Goal: Task Accomplishment & Management: Manage account settings

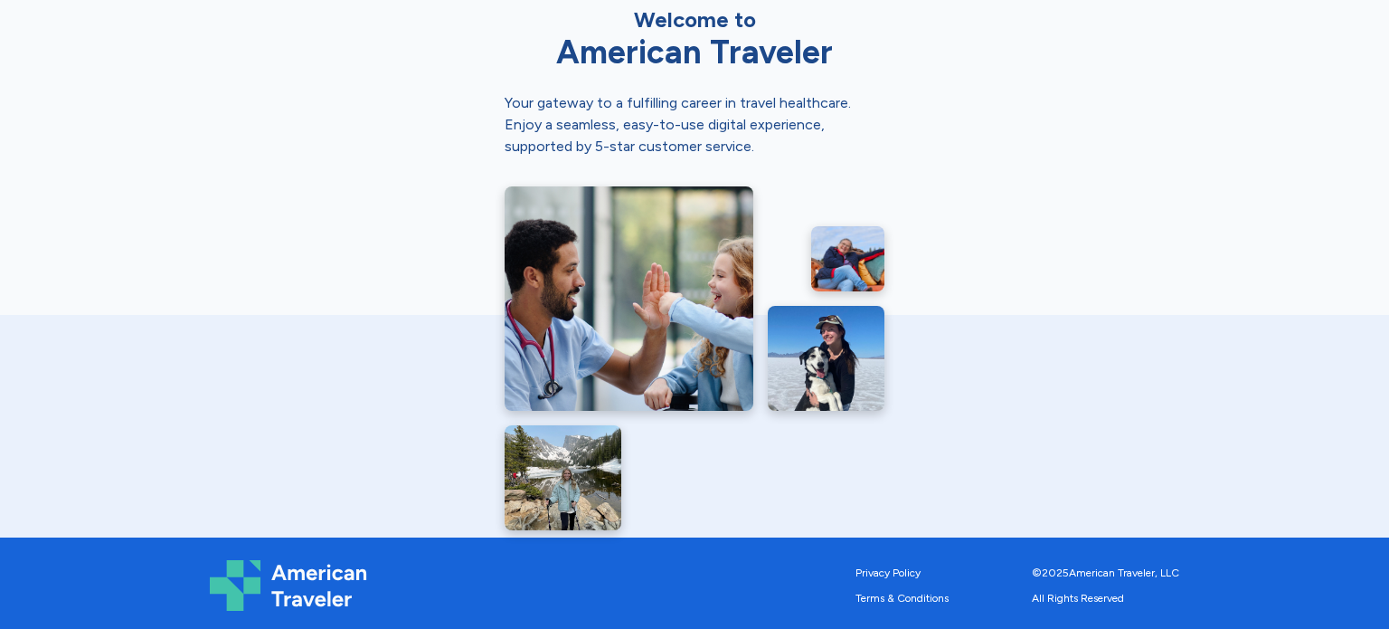
scroll to position [897, 0]
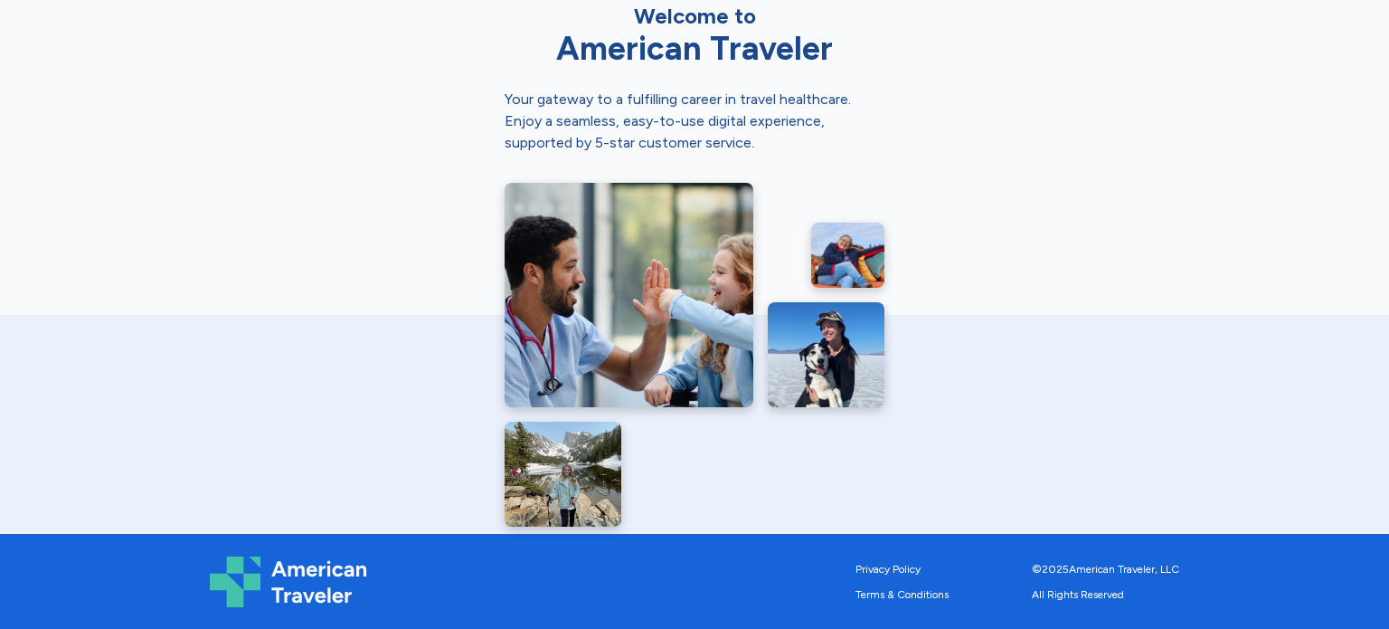
click at [1222, 212] on div "American Traveler Why thousands of professionals trust us Industry-leading pay …" at bounding box center [694, 314] width 1389 height 629
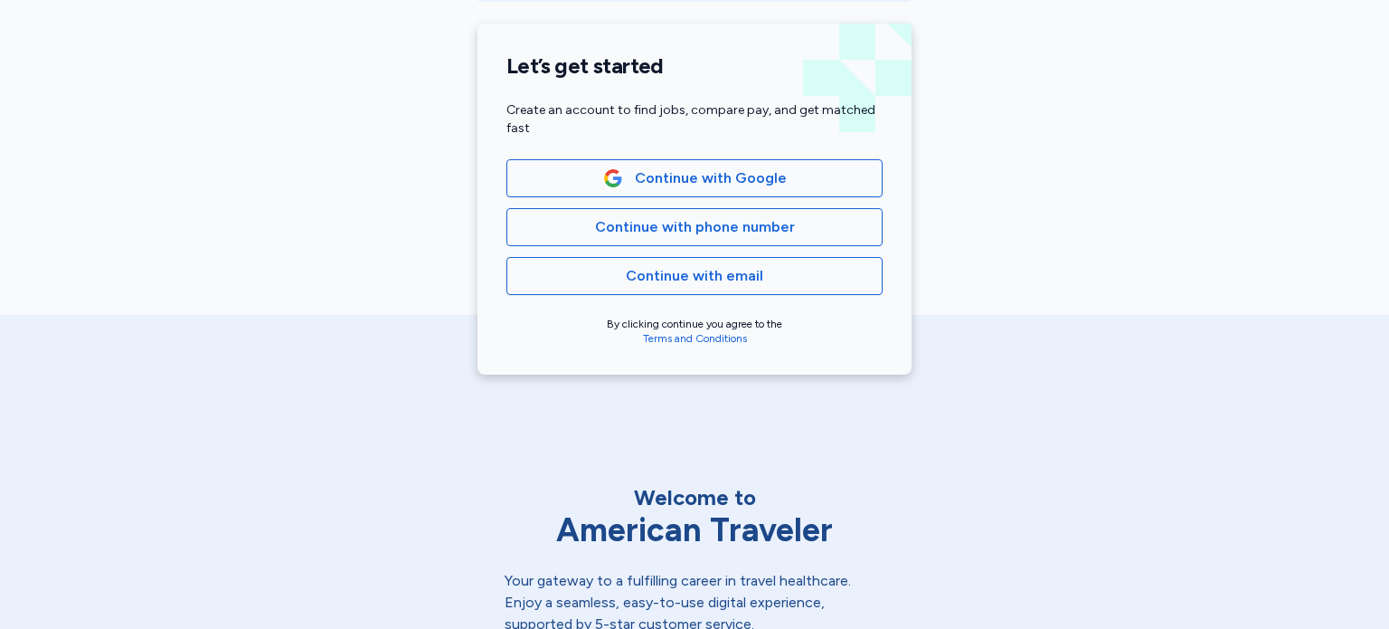
scroll to position [355, 0]
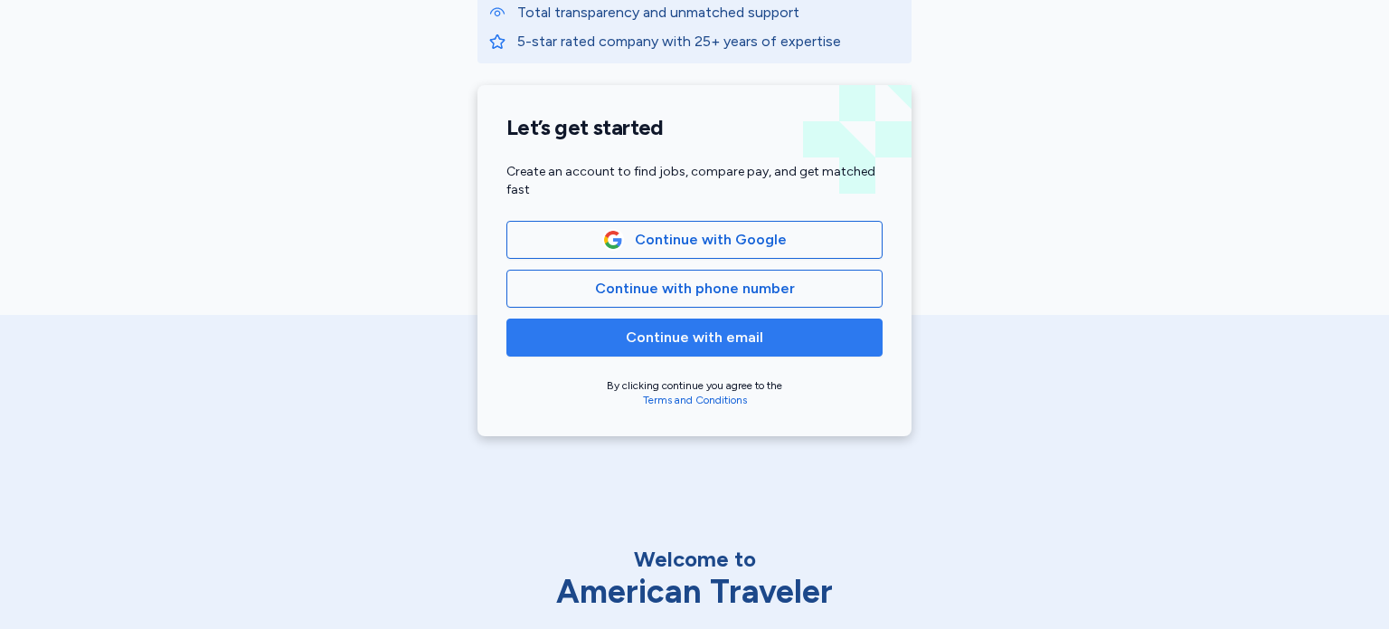
click at [739, 327] on span "Continue with email" at bounding box center [694, 338] width 137 height 22
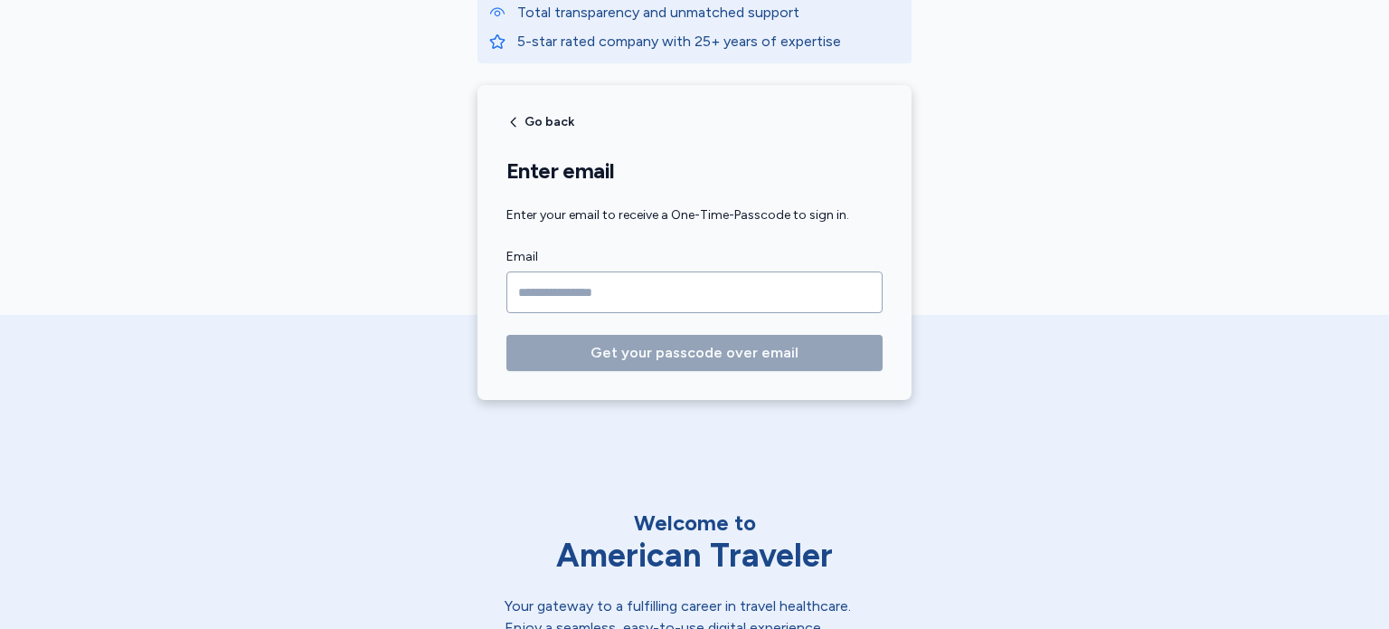
click at [598, 284] on input "Email" at bounding box center [694, 292] width 376 height 42
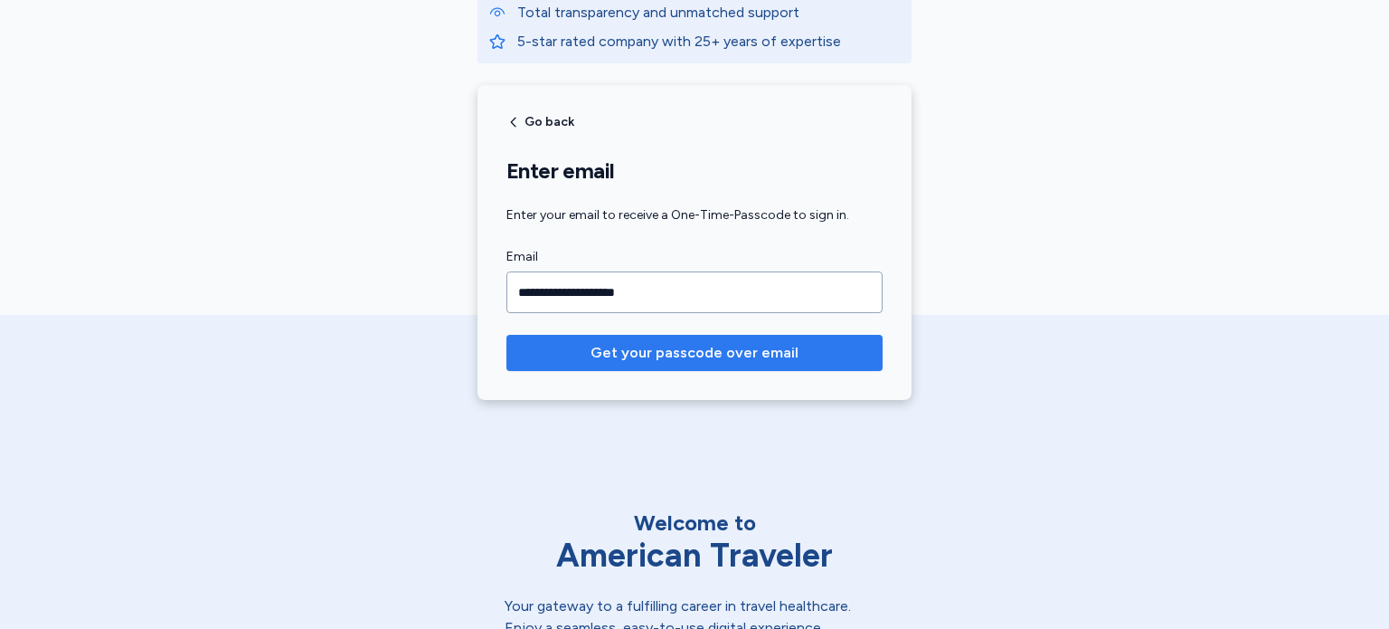
type input "**********"
click at [628, 345] on span "Get your passcode over email" at bounding box center [695, 353] width 208 height 22
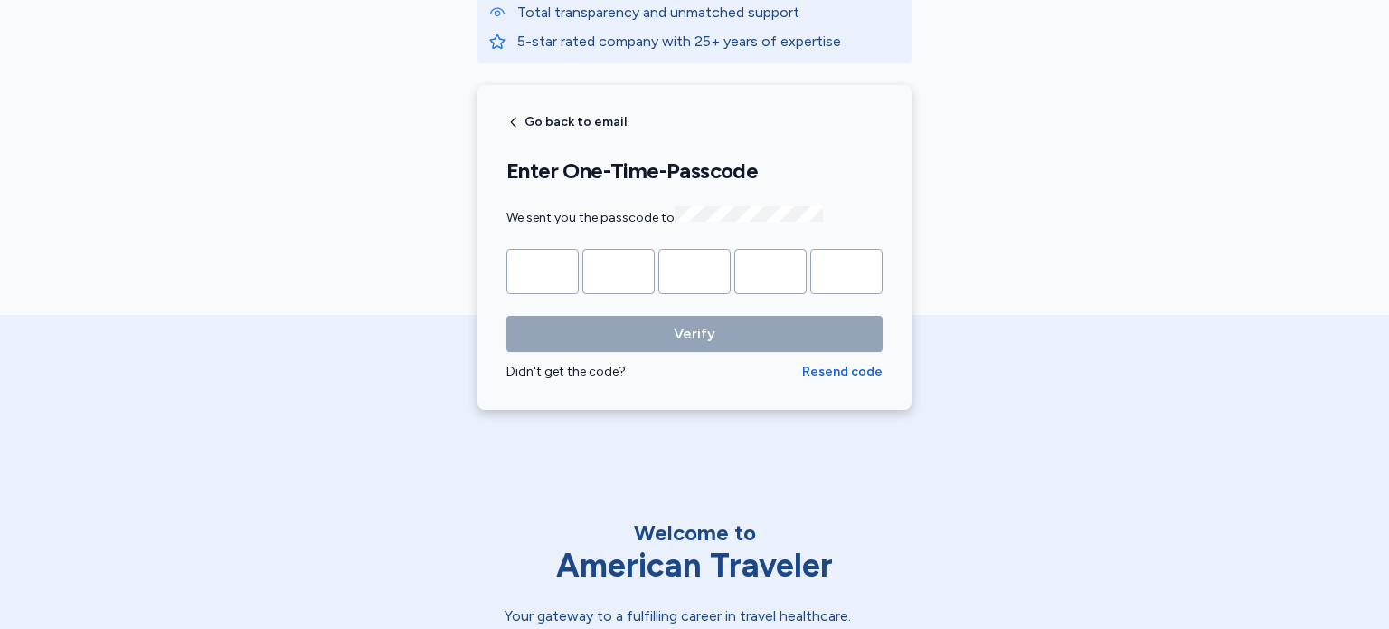
type input "*"
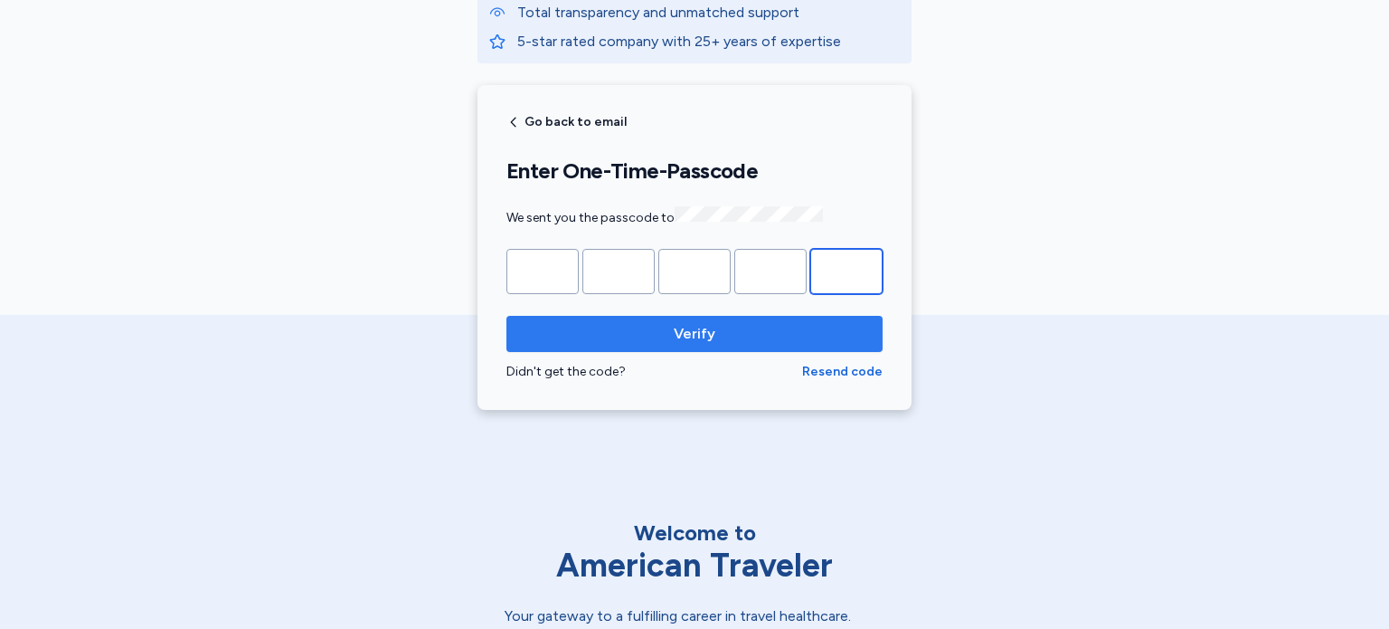
type input "*"
click at [601, 323] on span "Verify" at bounding box center [694, 334] width 347 height 22
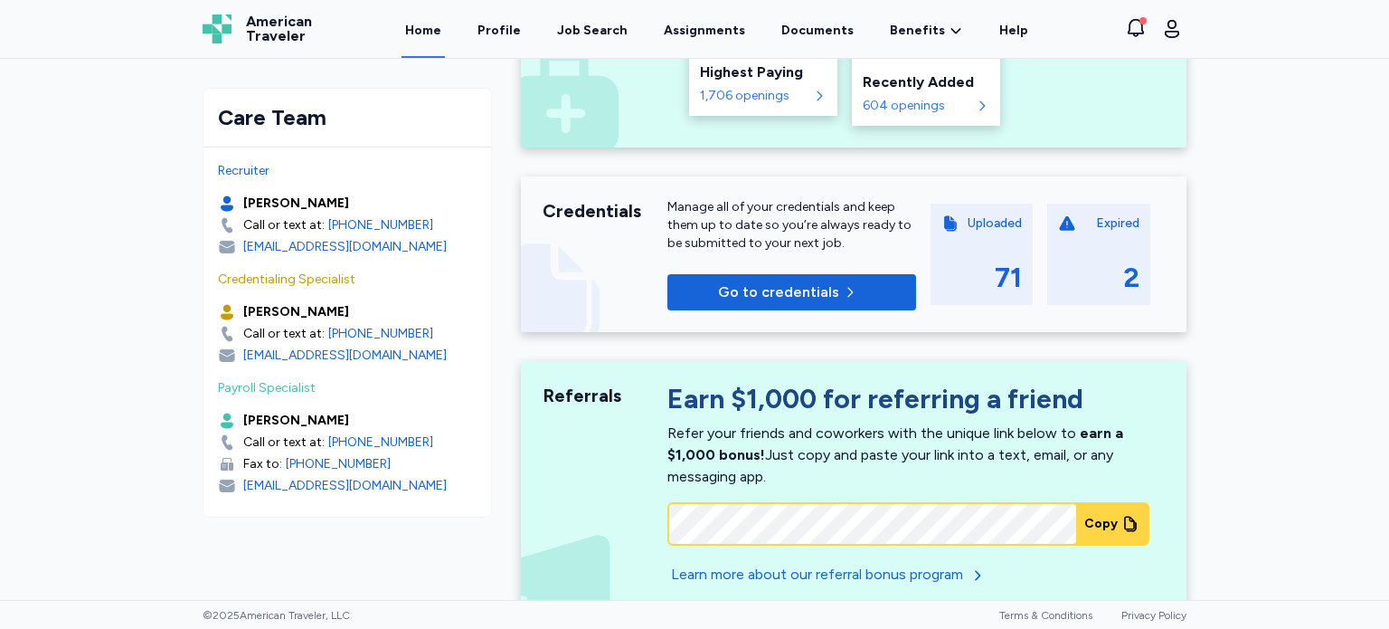
scroll to position [1059, 0]
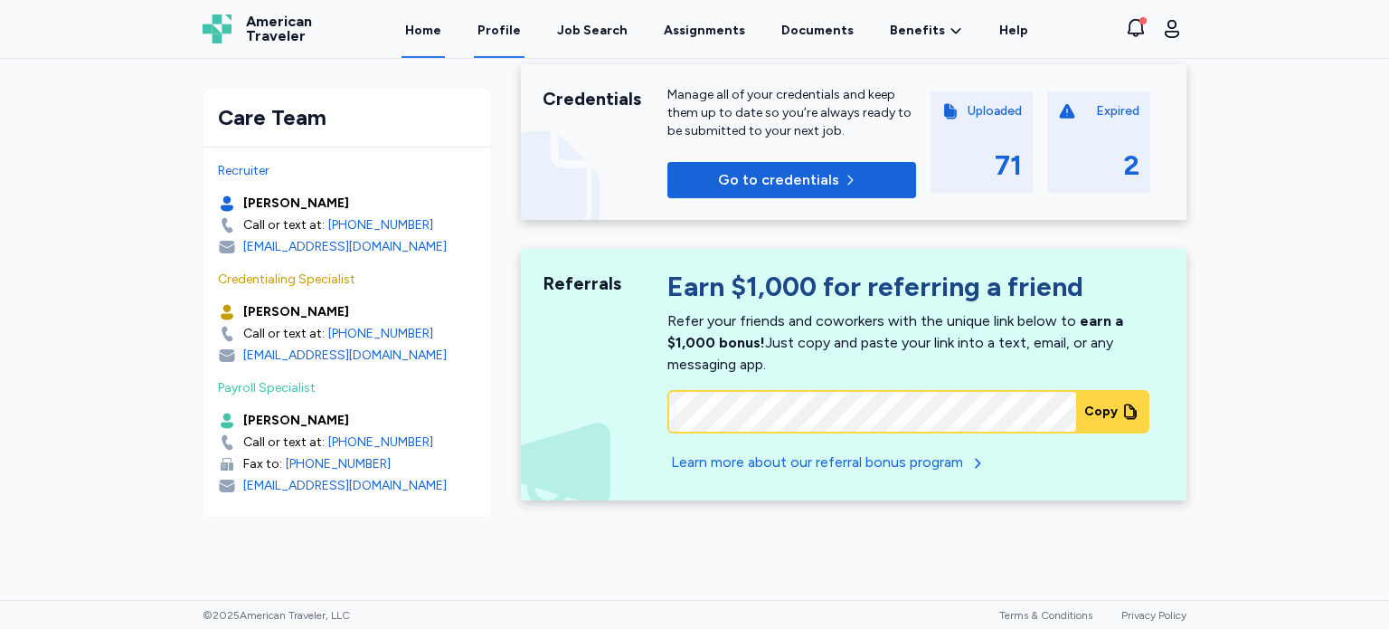
click at [519, 24] on link "Profile" at bounding box center [499, 30] width 51 height 56
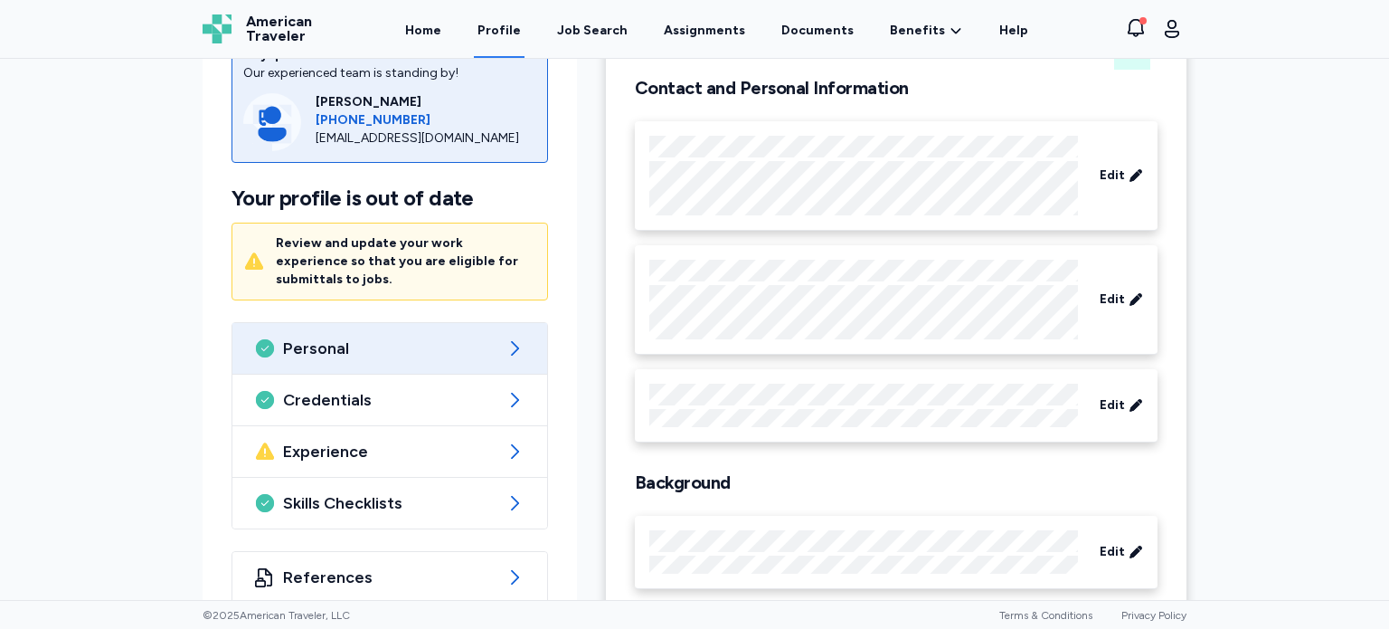
scroll to position [158, 0]
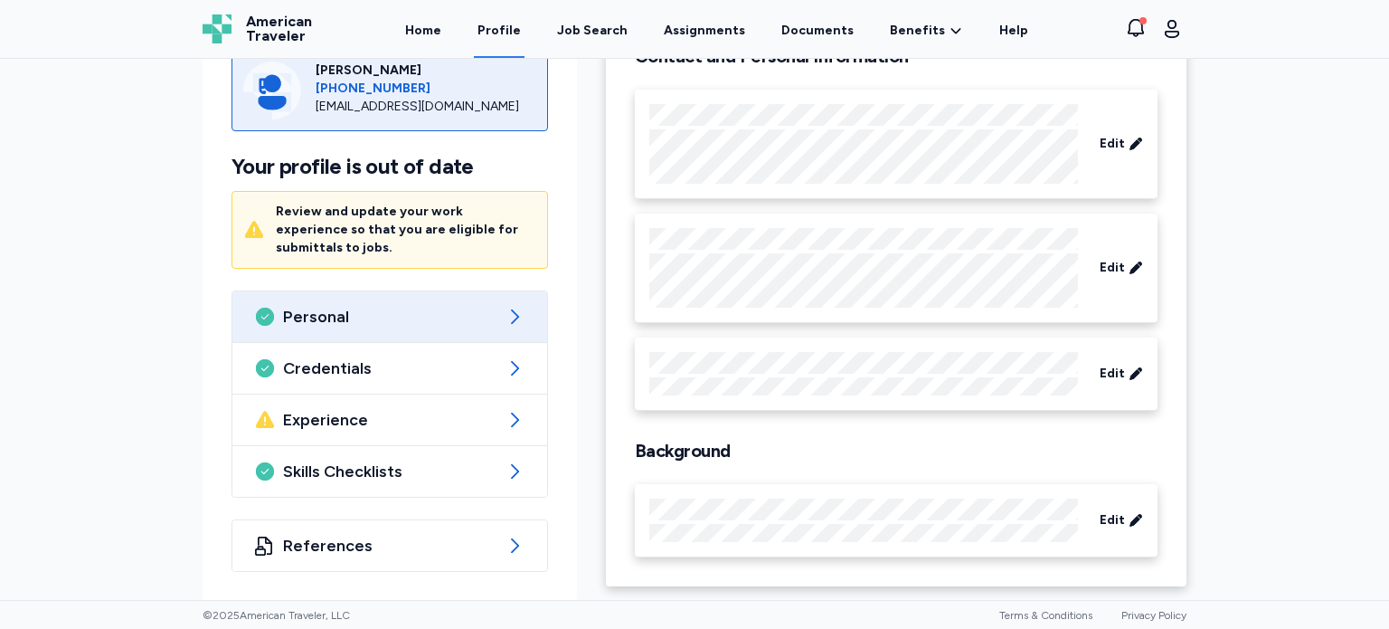
click at [345, 80] on div "[PERSON_NAME]" at bounding box center [426, 71] width 221 height 18
click at [280, 119] on img at bounding box center [272, 91] width 58 height 58
click at [998, 26] on link "Help" at bounding box center [1014, 30] width 36 height 56
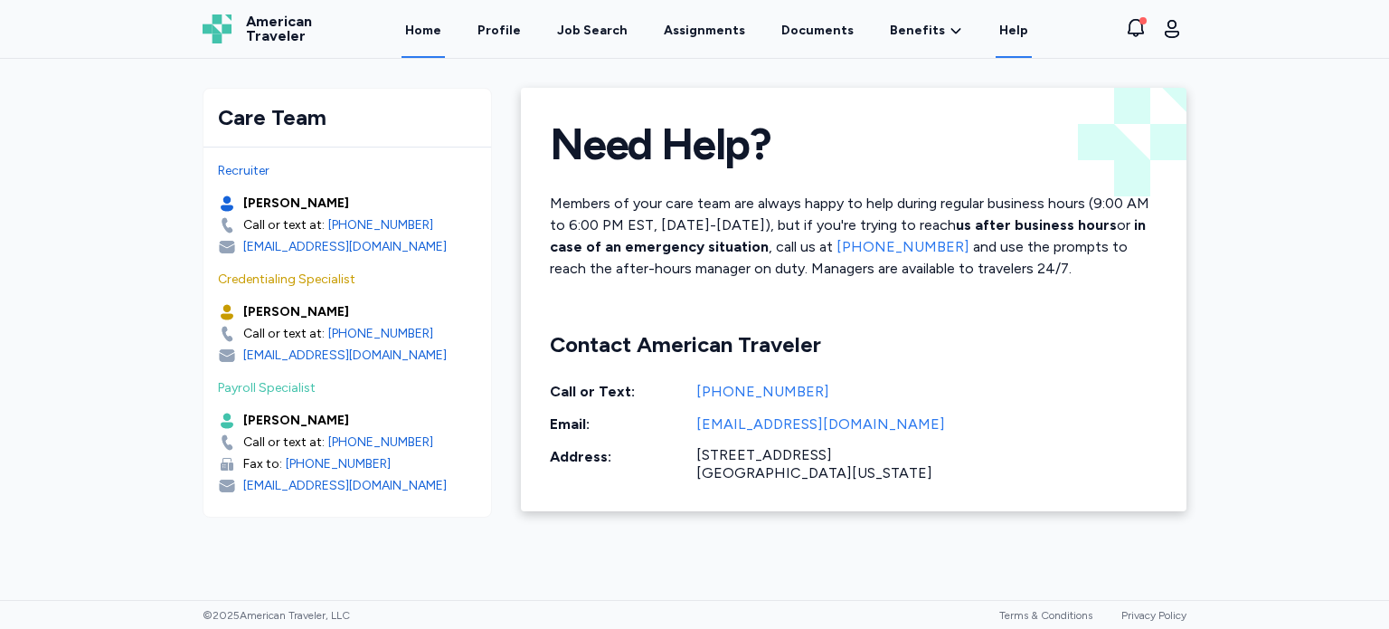
click at [443, 30] on link "Home" at bounding box center [423, 30] width 43 height 56
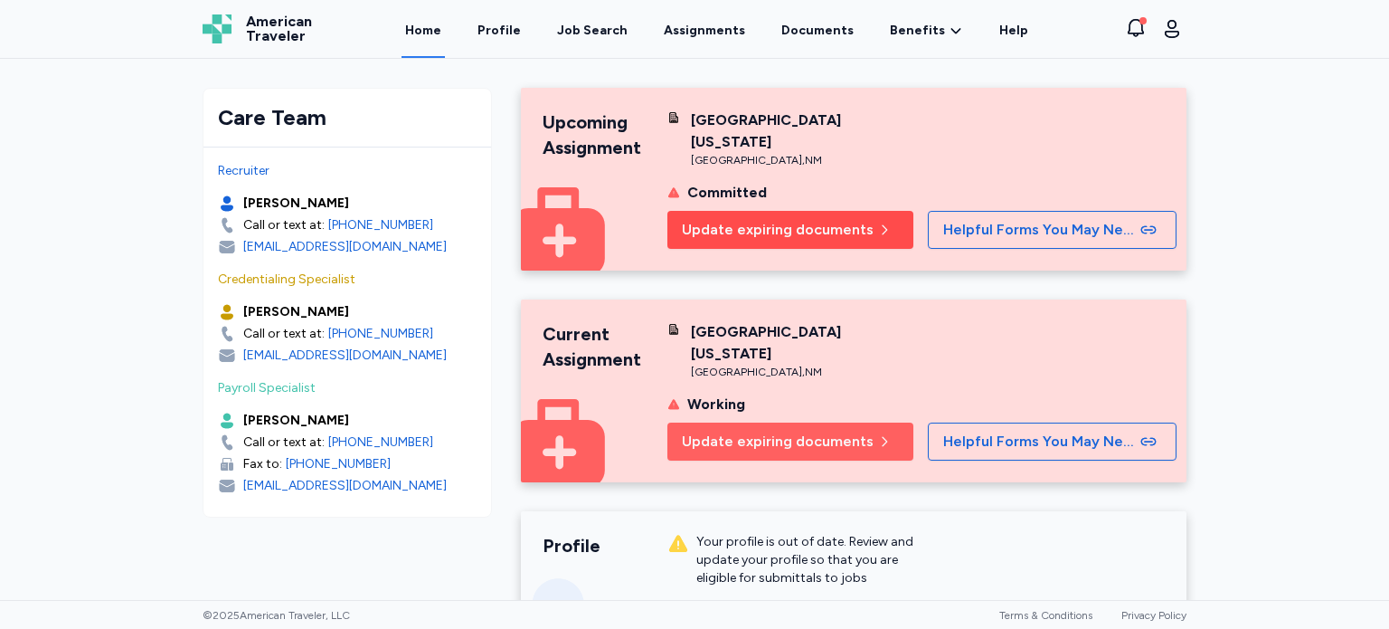
click at [833, 227] on span "Update expiring documents" at bounding box center [778, 230] width 192 height 22
click at [756, 227] on span "Update expiring documents" at bounding box center [778, 230] width 192 height 22
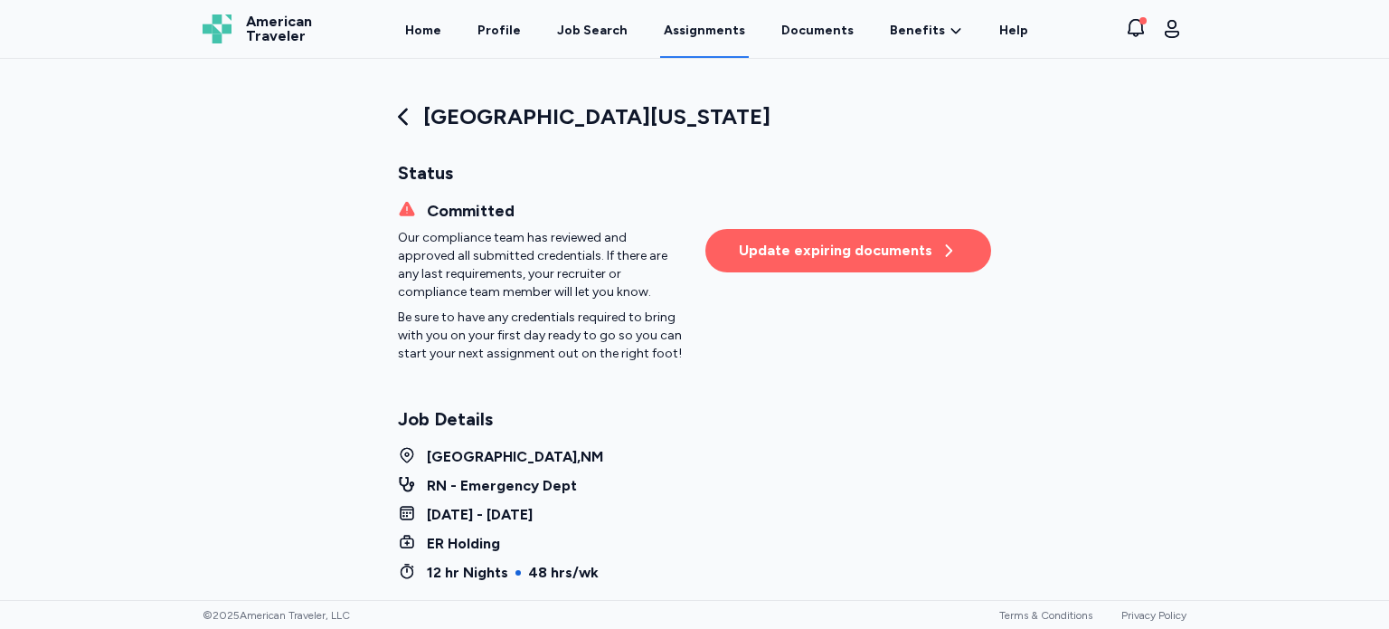
click at [865, 248] on div "Update expiring documents" at bounding box center [848, 251] width 219 height 22
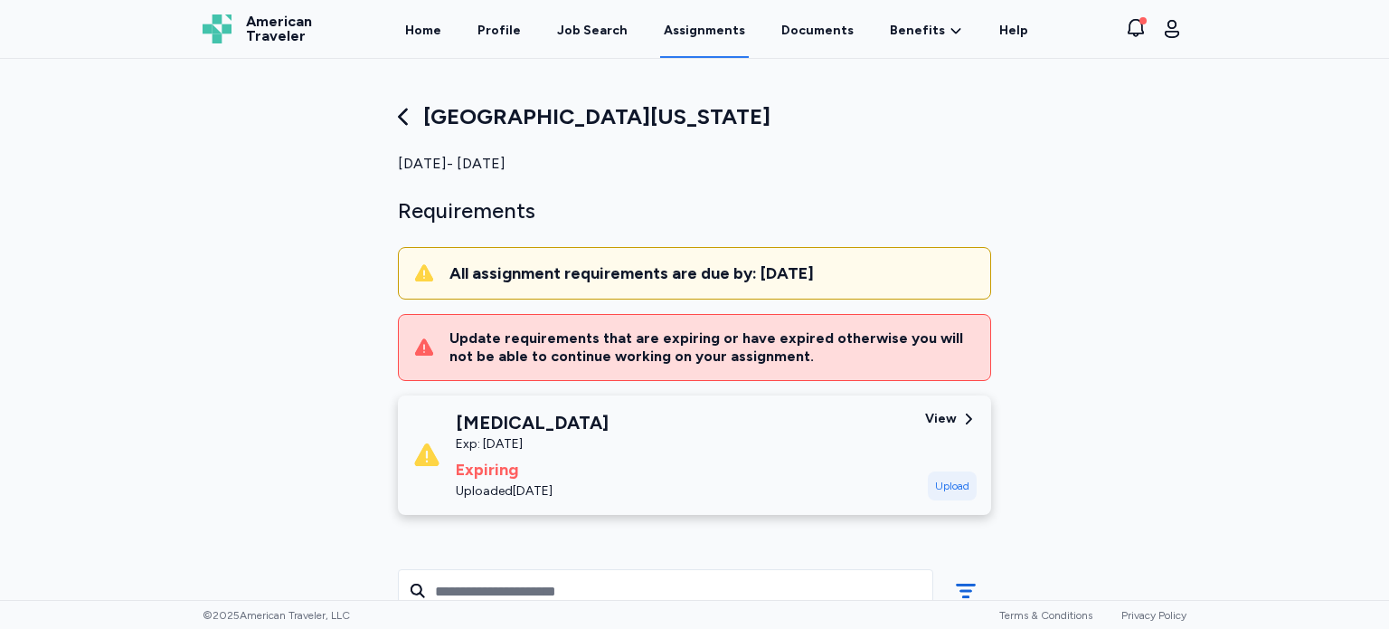
click at [1196, 355] on div "[GEOGRAPHIC_DATA][US_STATE] [DATE] - [DATE] Requirements All assignment require…" at bounding box center [694, 329] width 1389 height 541
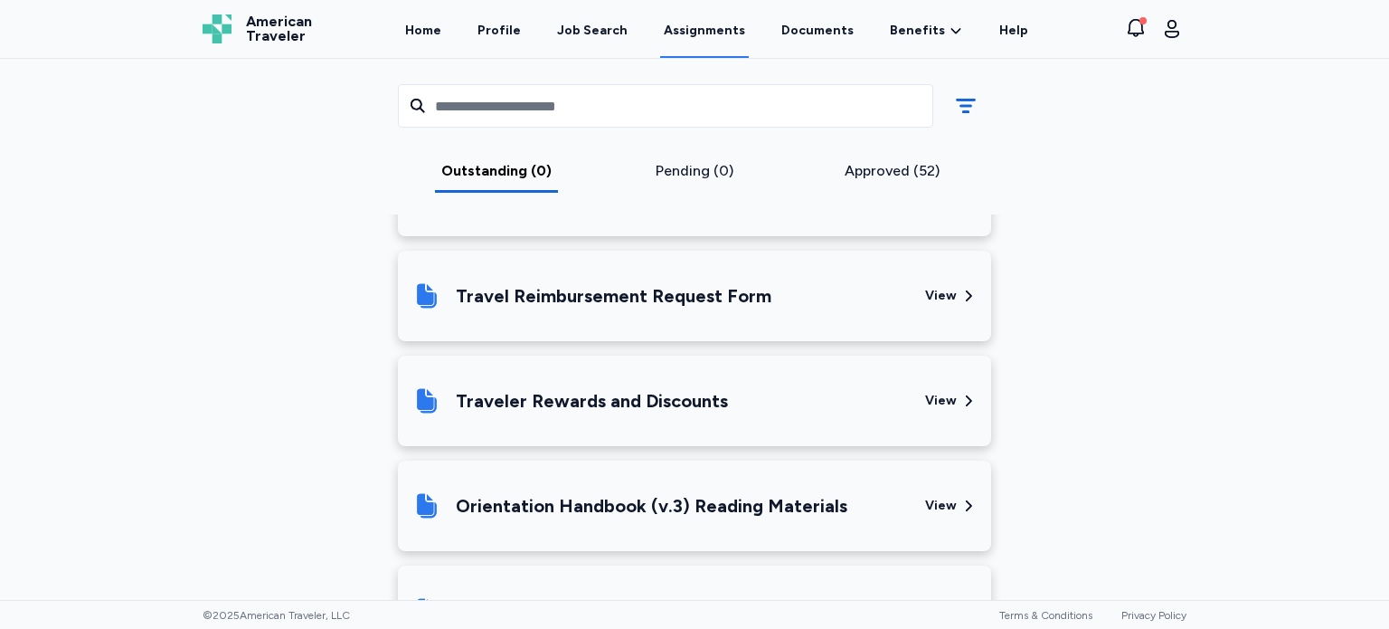
scroll to position [651, 0]
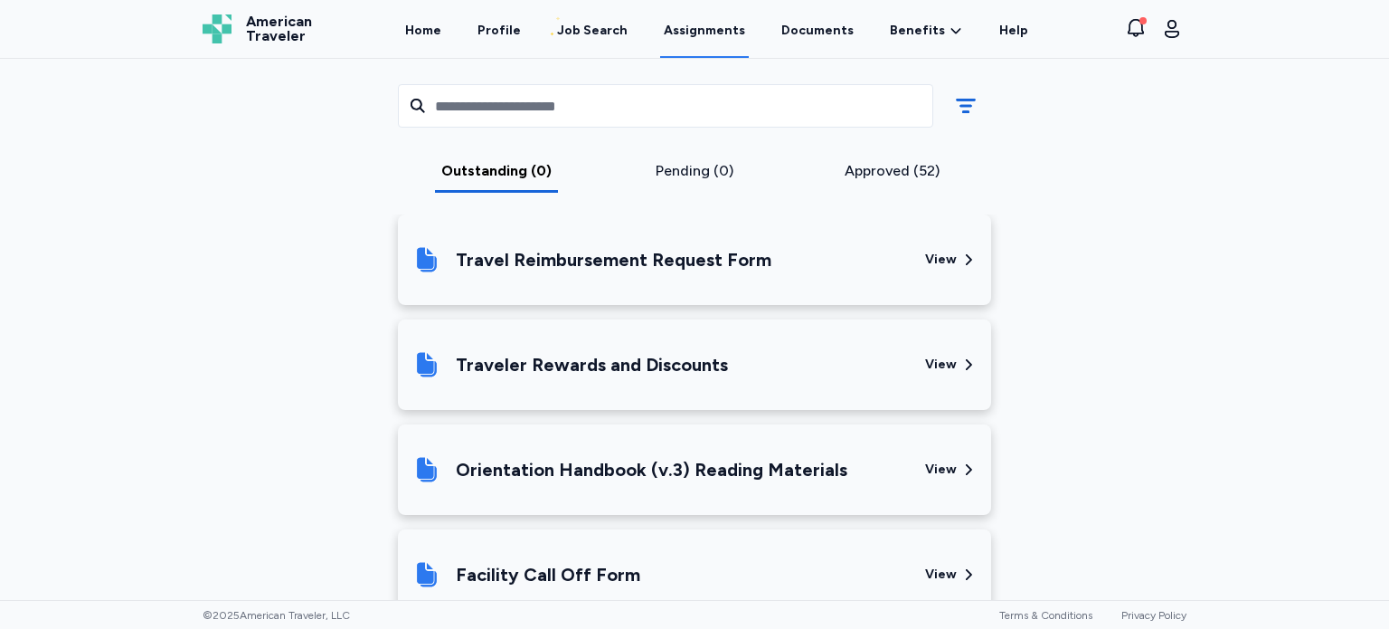
click at [935, 257] on div "View" at bounding box center [941, 260] width 32 height 18
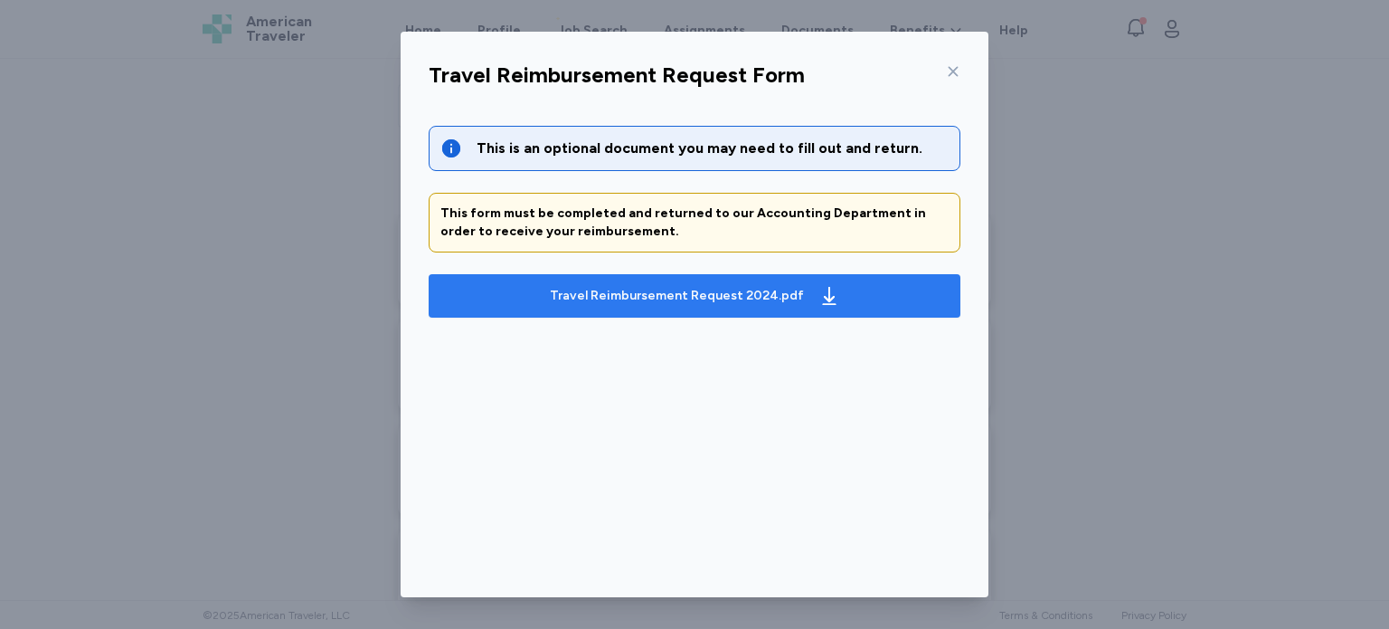
click at [822, 287] on icon "button" at bounding box center [829, 296] width 14 height 18
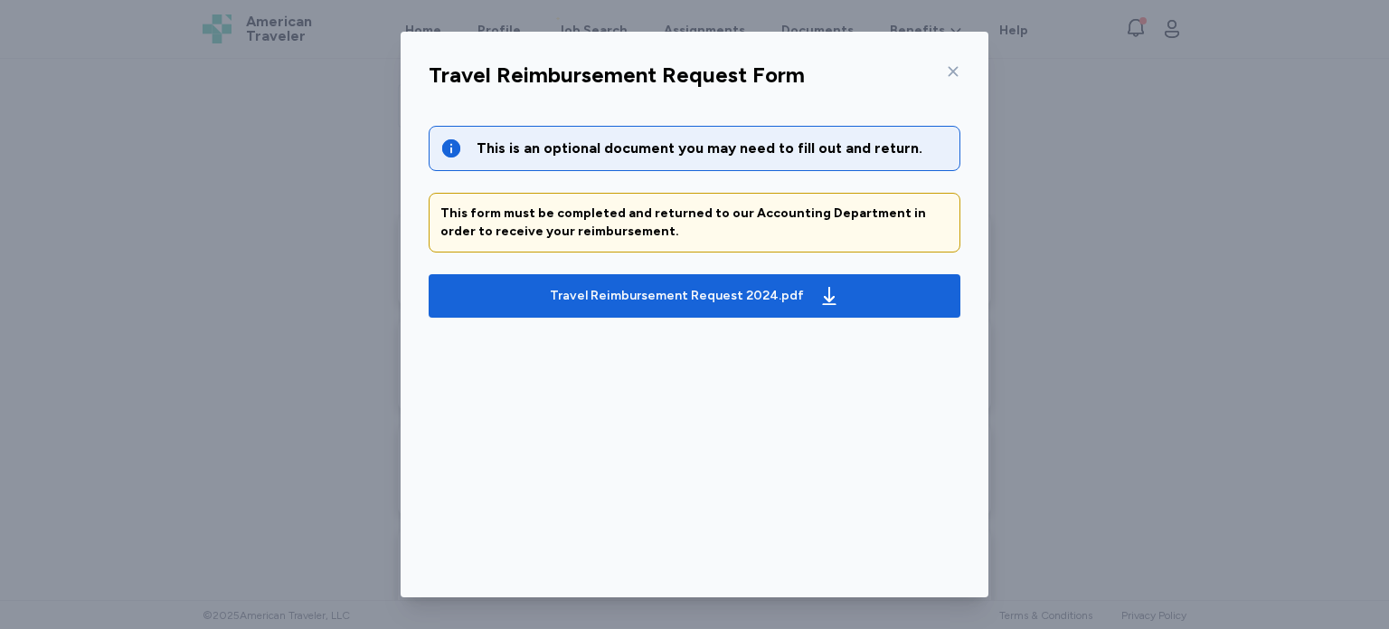
click at [946, 75] on icon at bounding box center [953, 71] width 14 height 14
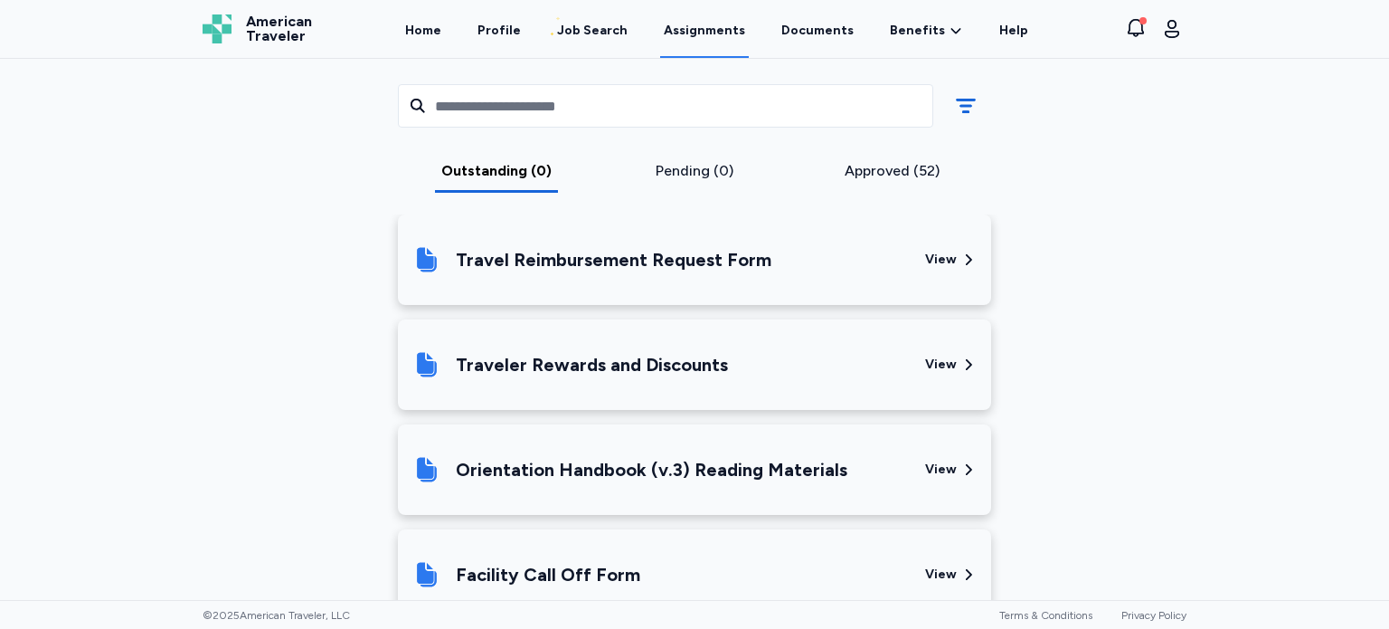
click at [933, 363] on div "View" at bounding box center [941, 364] width 32 height 18
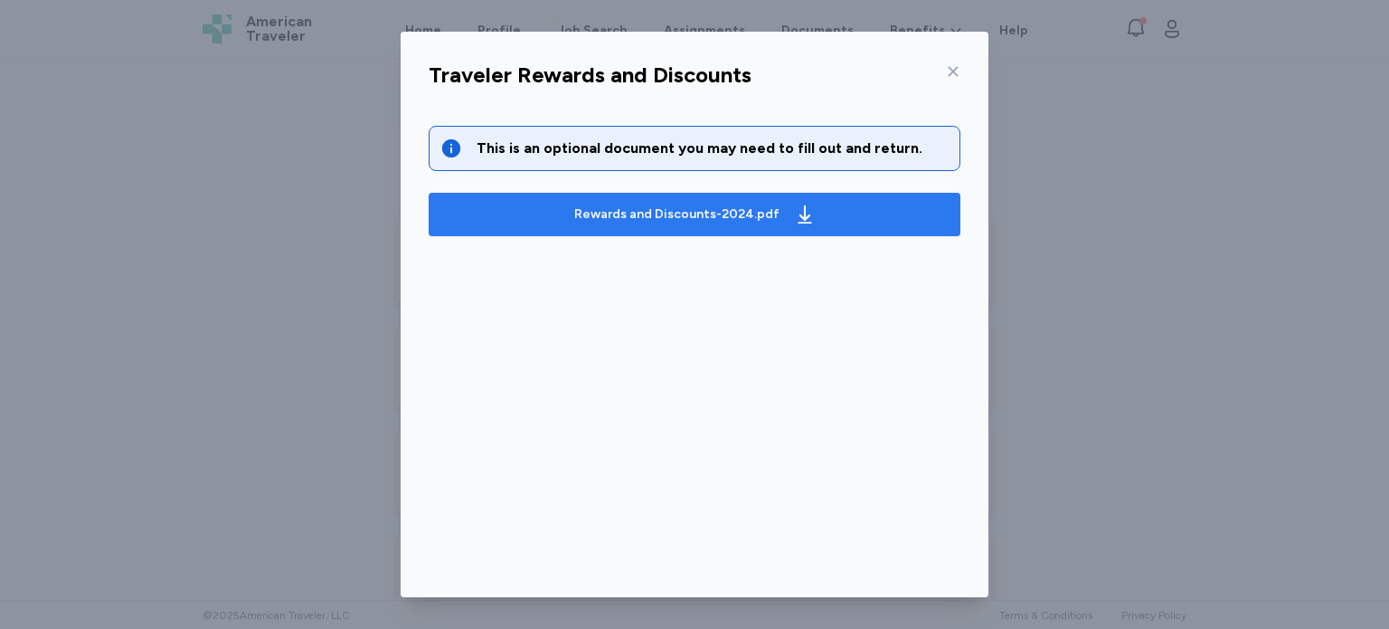
click at [794, 205] on icon "button" at bounding box center [805, 214] width 22 height 22
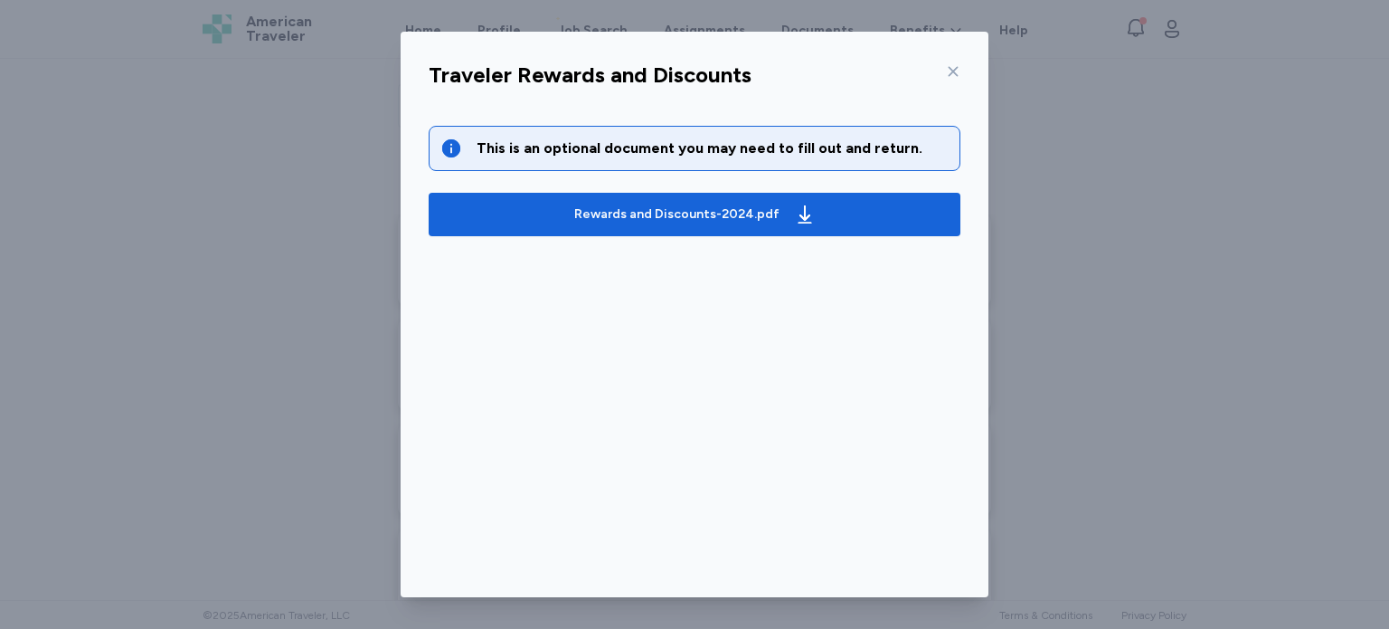
click at [949, 64] on icon at bounding box center [953, 71] width 14 height 14
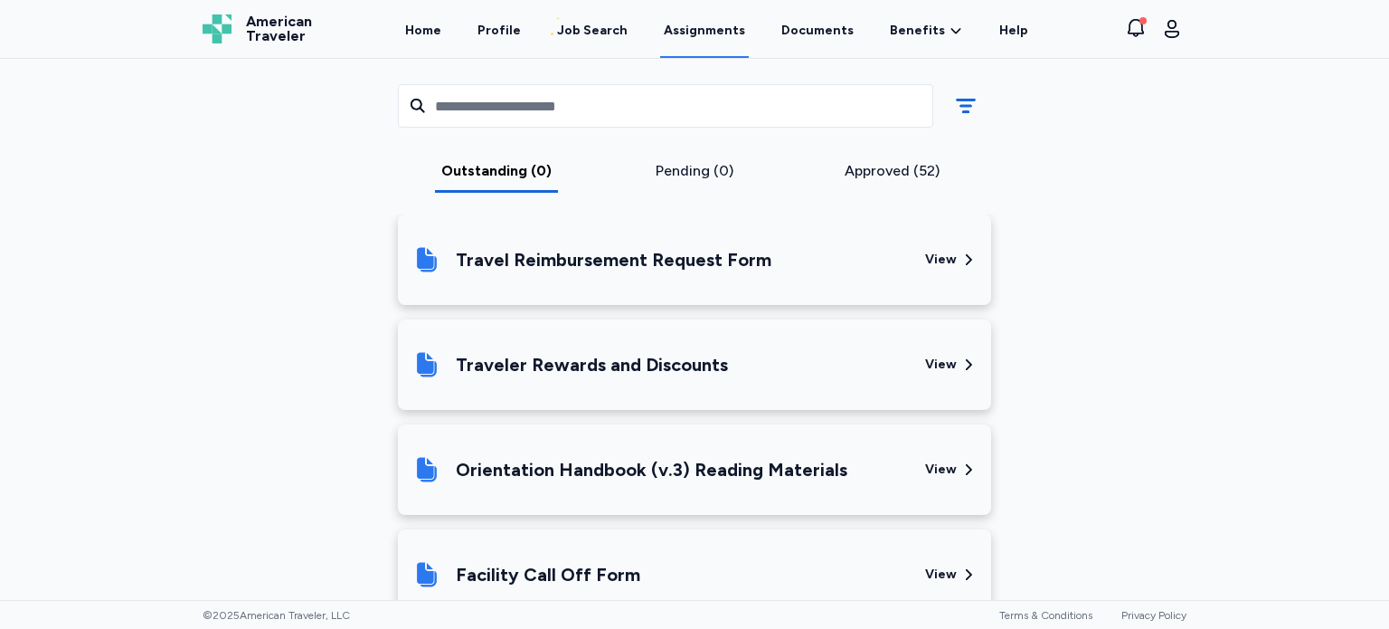
click at [1273, 360] on div "[GEOGRAPHIC_DATA][US_STATE] [DATE] - [DATE] Requirements All assignment require…" at bounding box center [694, 329] width 1389 height 541
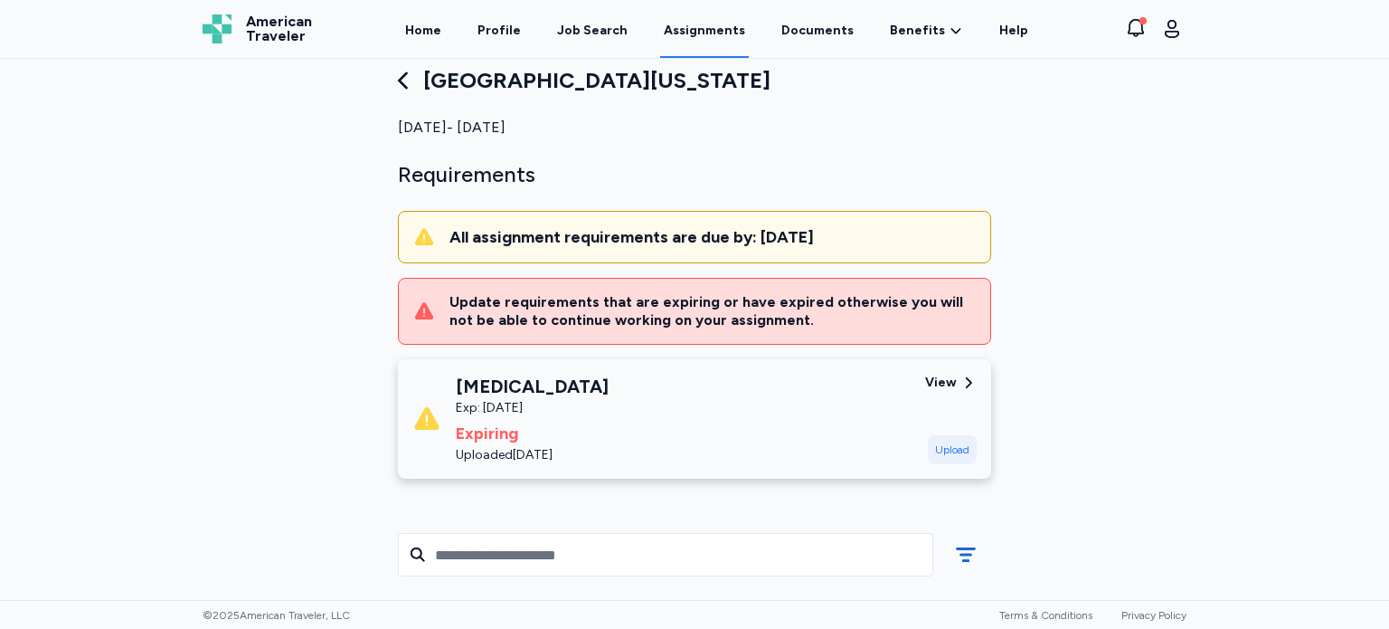
scroll to position [0, 0]
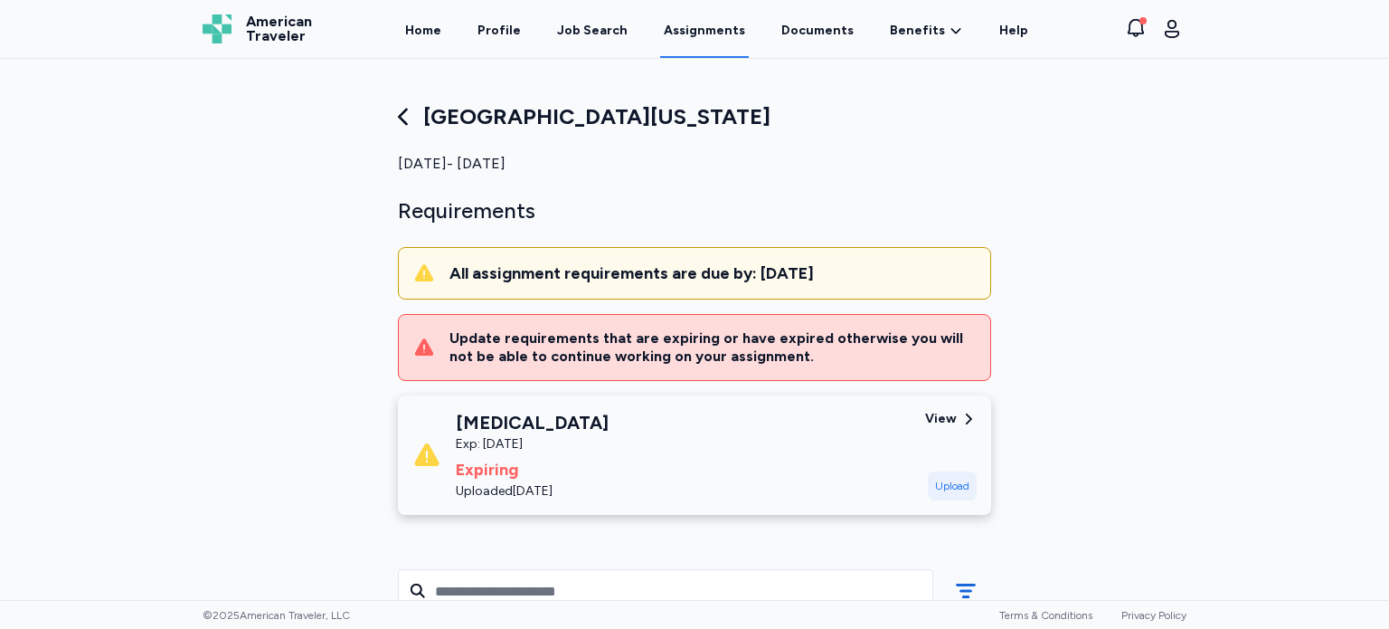
click at [943, 484] on div "Upload" at bounding box center [952, 485] width 49 height 29
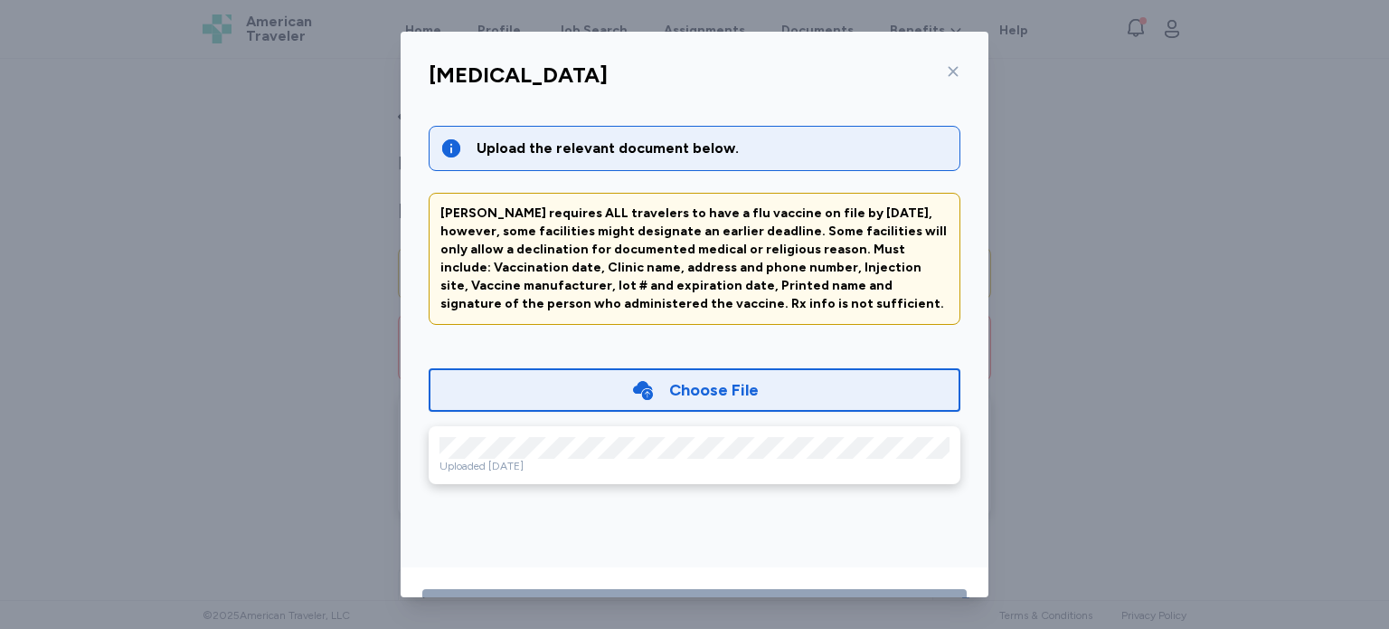
click at [946, 71] on icon at bounding box center [953, 71] width 14 height 14
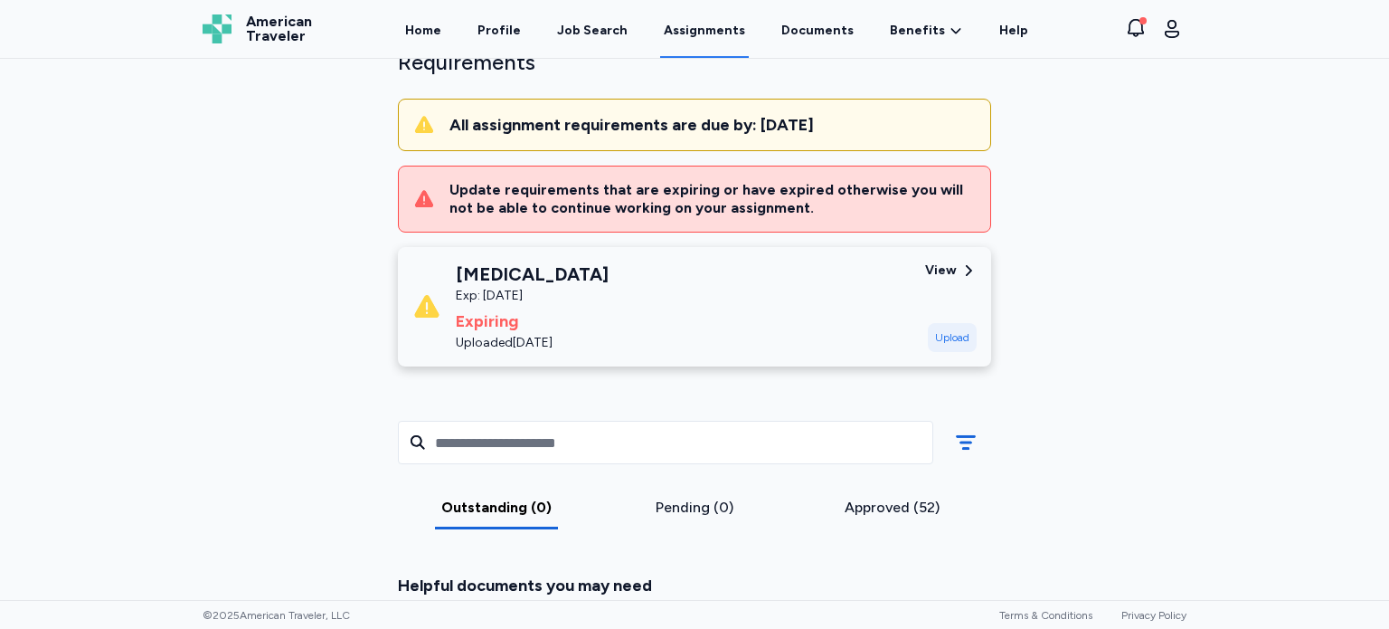
scroll to position [181, 0]
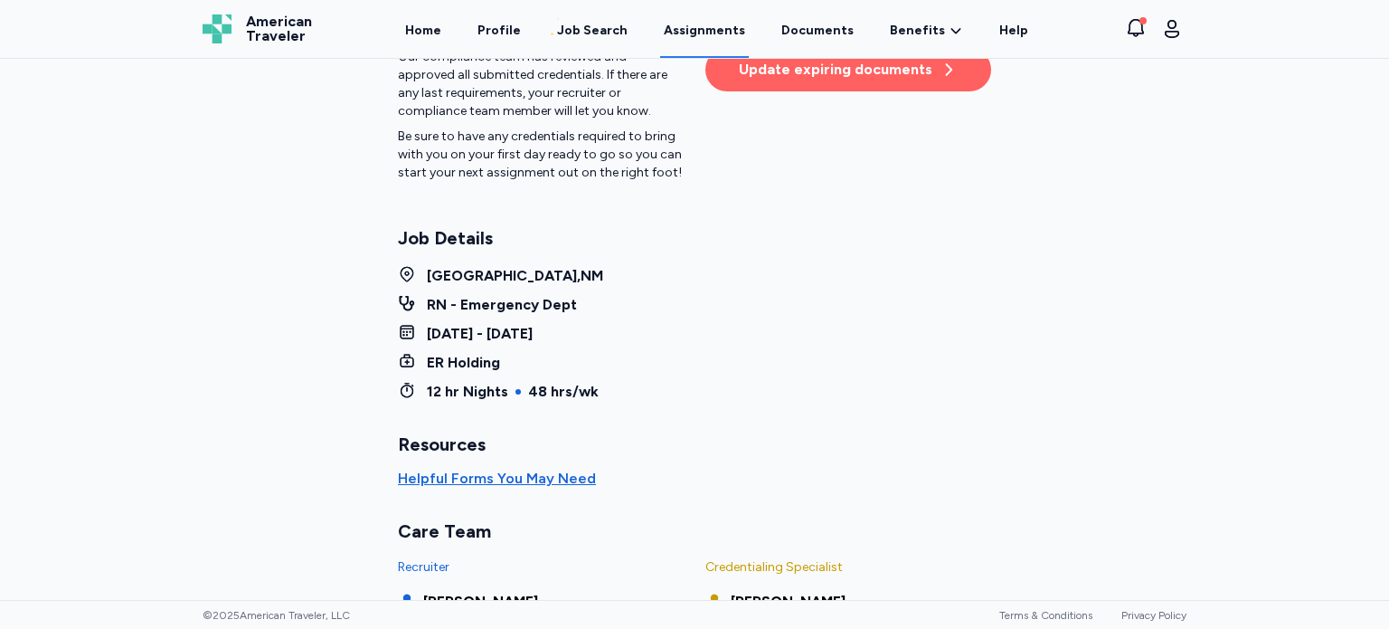
click at [1074, 332] on div "[GEOGRAPHIC_DATA][US_STATE] Status Committed Our compliance team has reviewed a…" at bounding box center [694, 357] width 1013 height 959
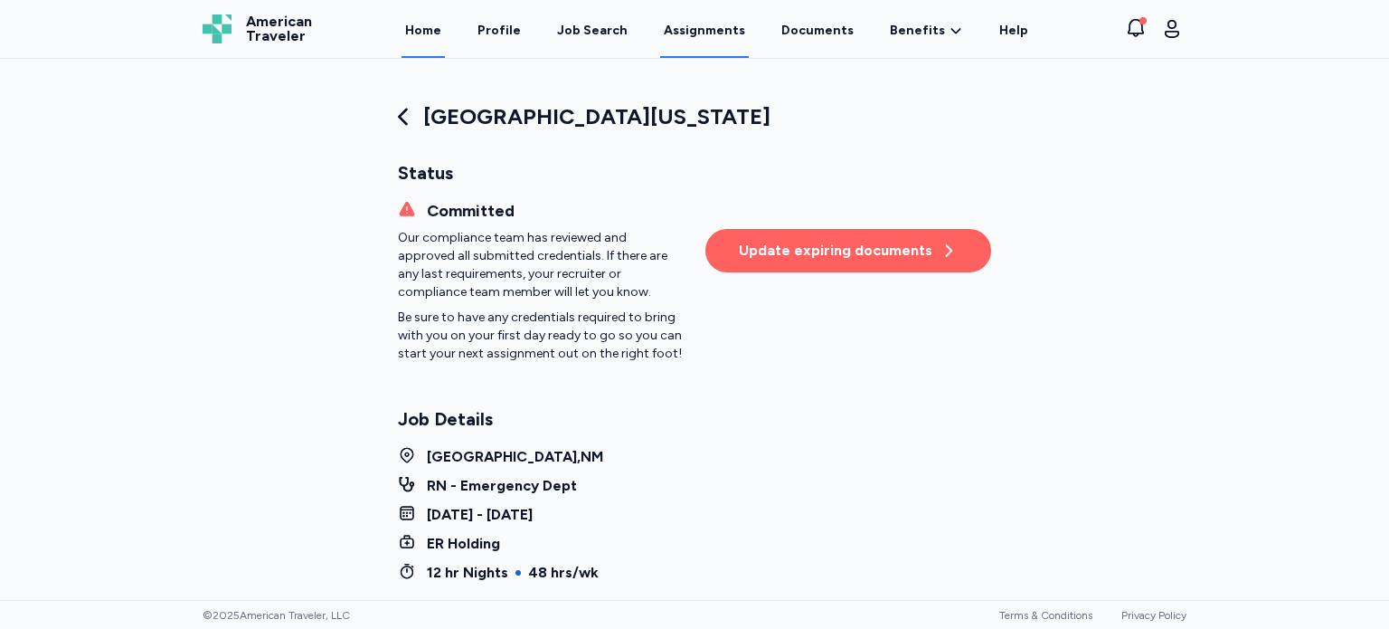
click at [443, 32] on link "Home" at bounding box center [423, 30] width 43 height 56
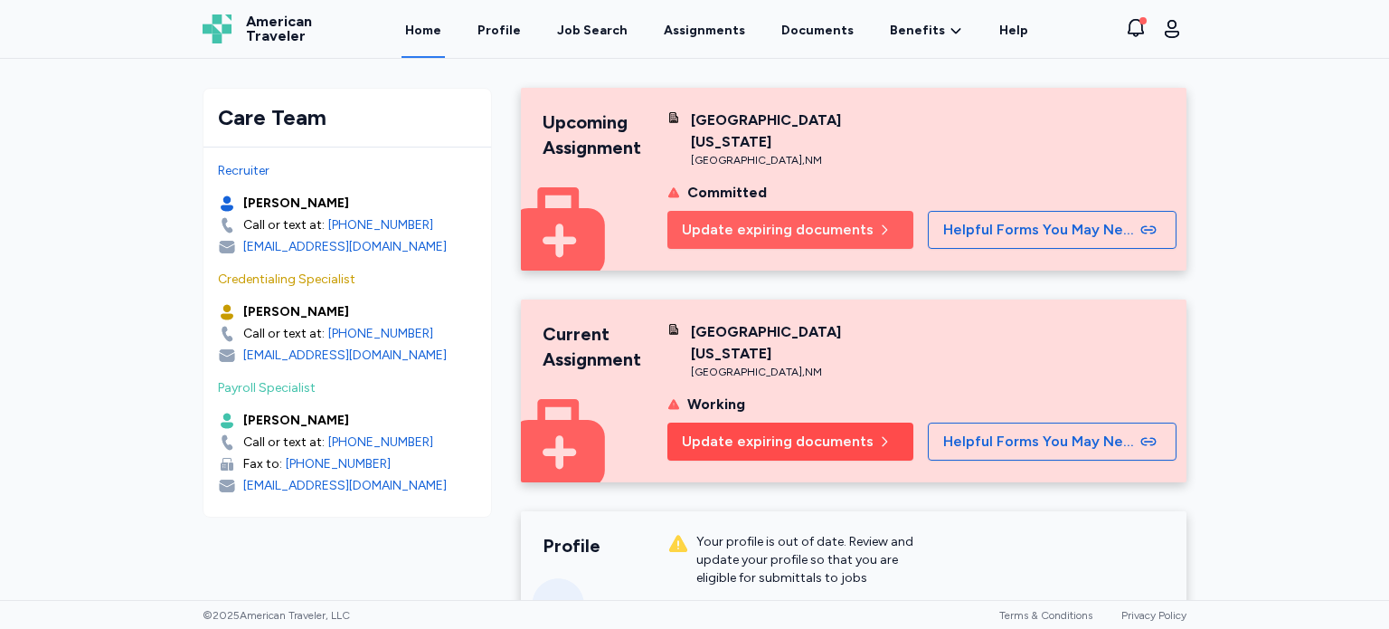
click at [810, 442] on span "Update expiring documents" at bounding box center [778, 442] width 192 height 22
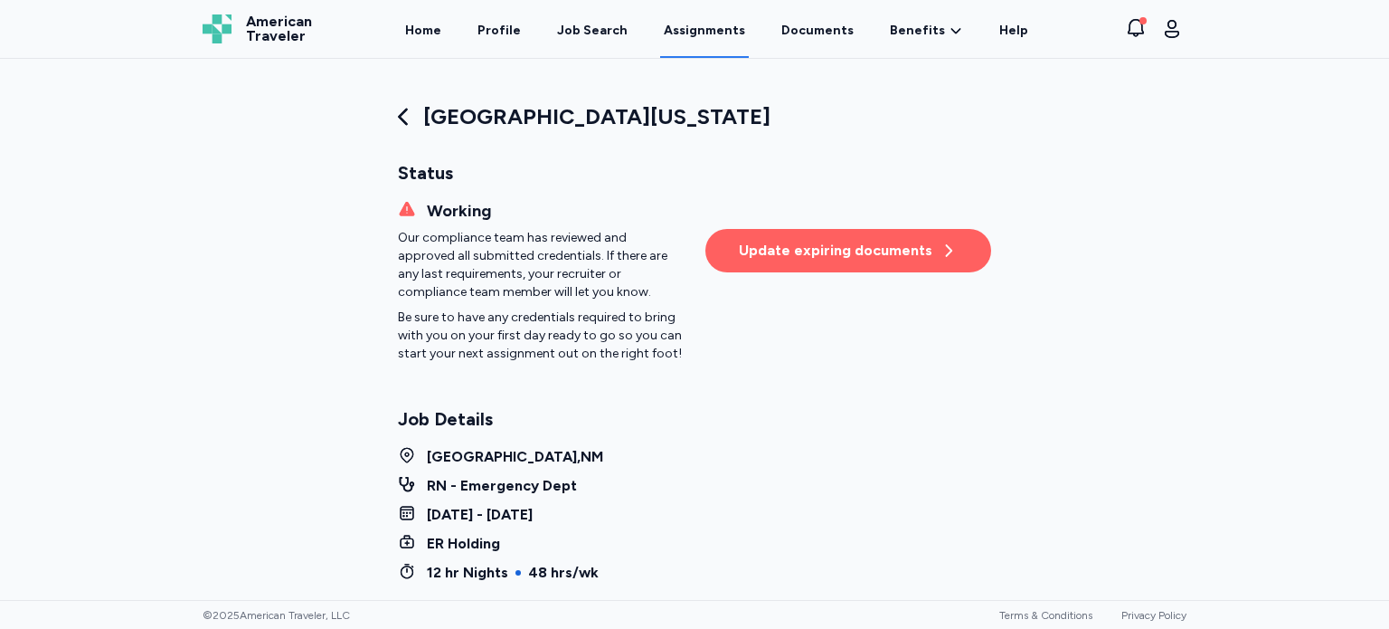
click at [841, 249] on div "Update expiring documents" at bounding box center [848, 251] width 219 height 22
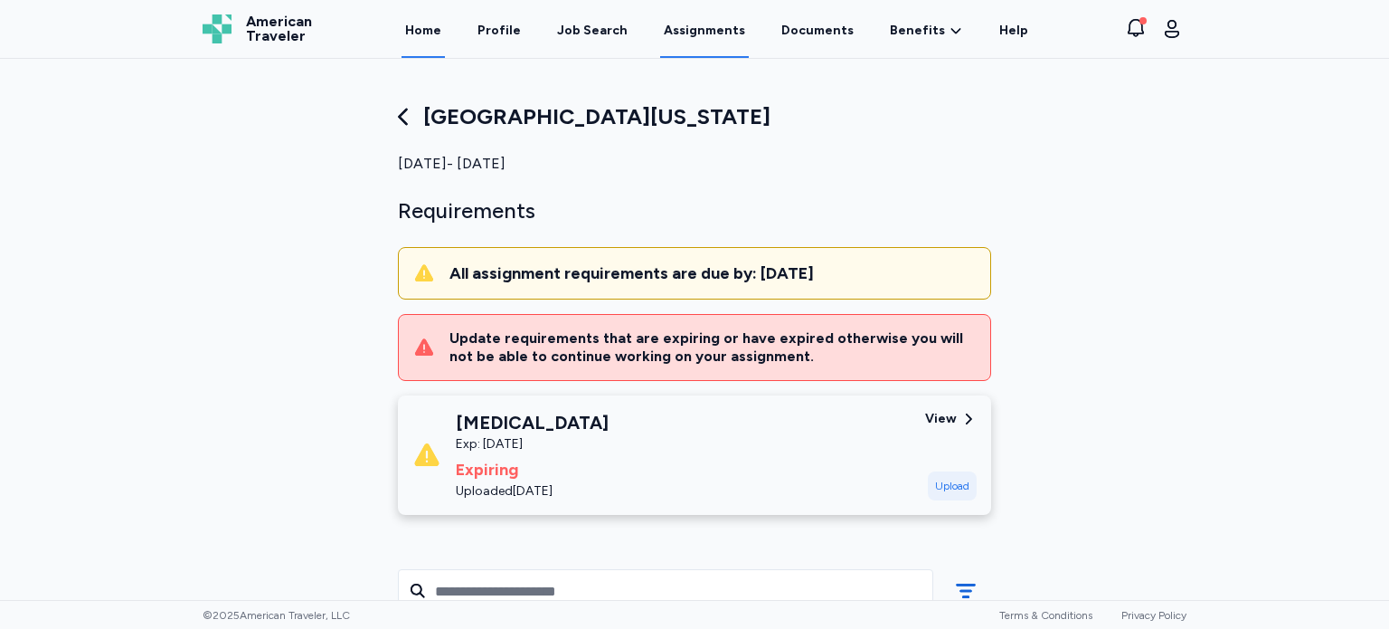
click at [438, 38] on link "Home" at bounding box center [423, 30] width 43 height 56
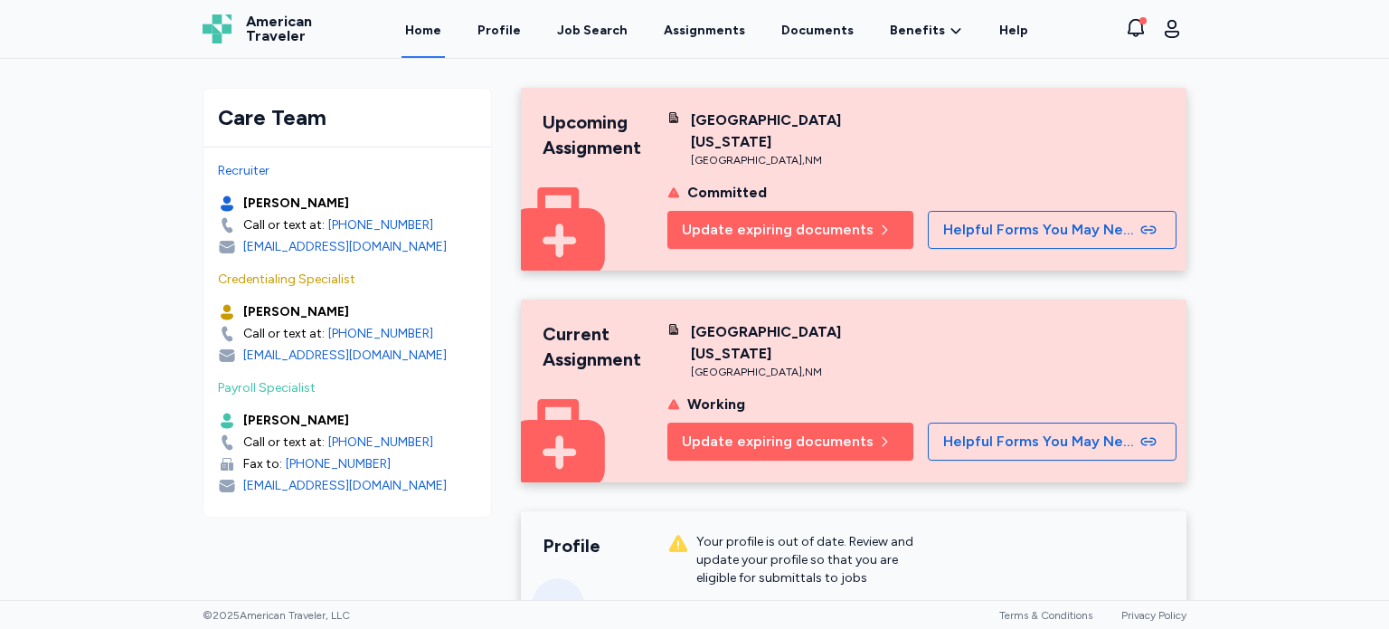
click at [1244, 222] on div "Care Team Recruiter [PERSON_NAME] Call or text at: [PHONE_NUMBER] [EMAIL_ADDRES…" at bounding box center [694, 329] width 1389 height 541
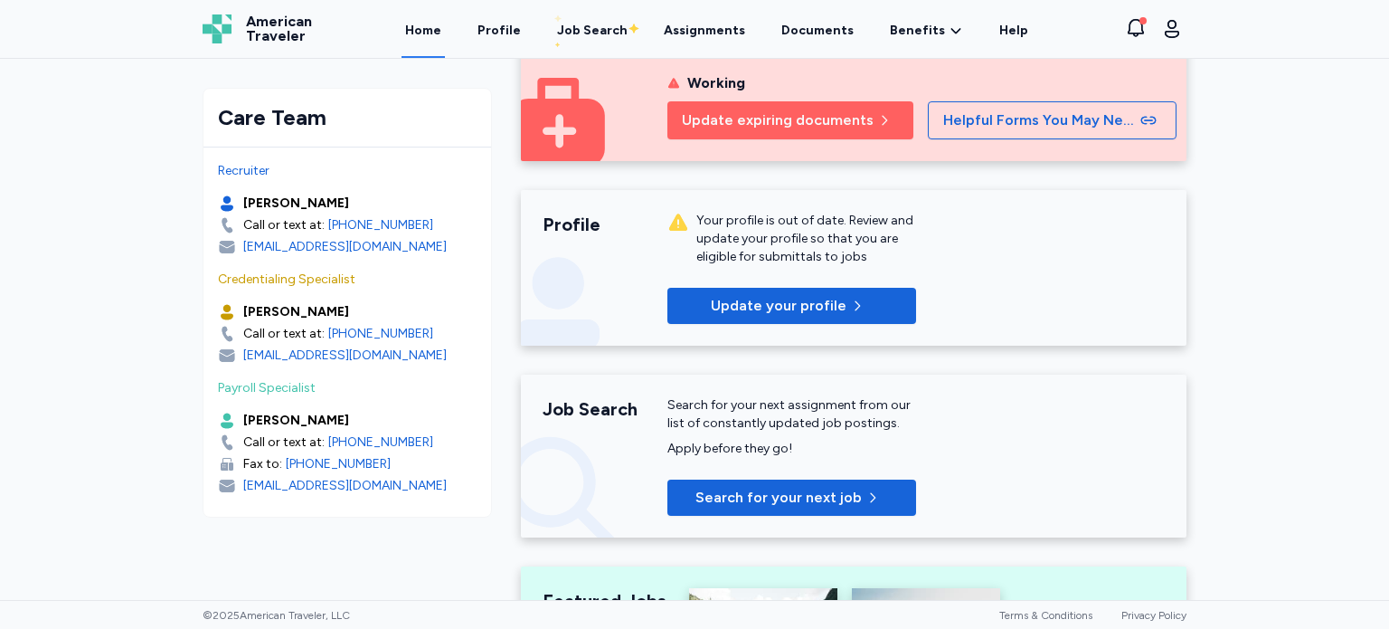
scroll to position [326, 0]
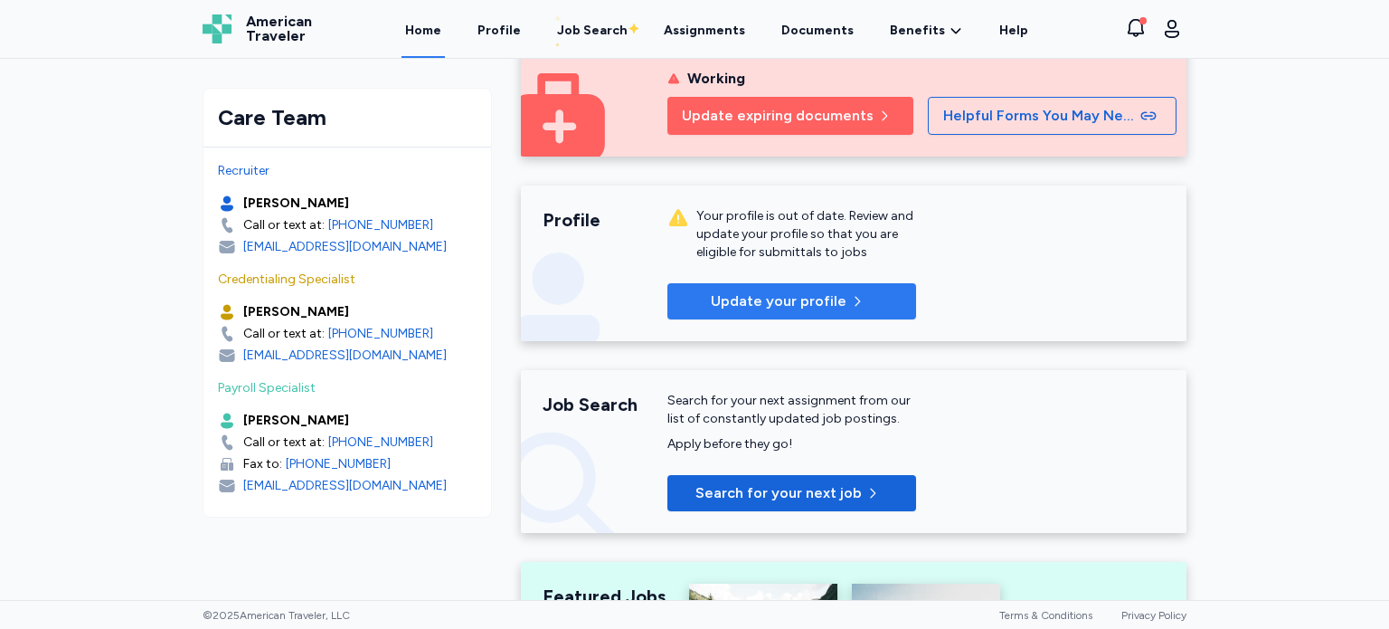
click at [761, 296] on span "Update your profile" at bounding box center [779, 301] width 136 height 22
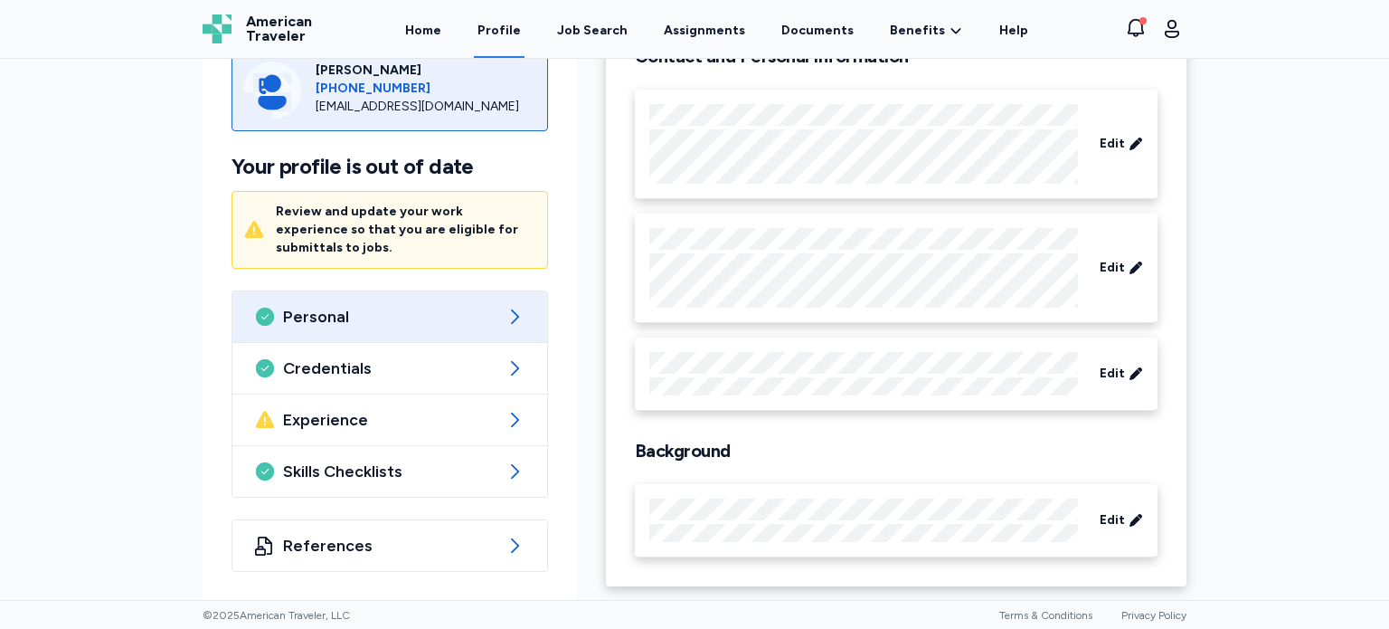
scroll to position [126, 0]
click at [1316, 205] on div "Any questions? Our experienced team is standing by! [PERSON_NAME] [PHONE_NUMBER…" at bounding box center [694, 329] width 1389 height 541
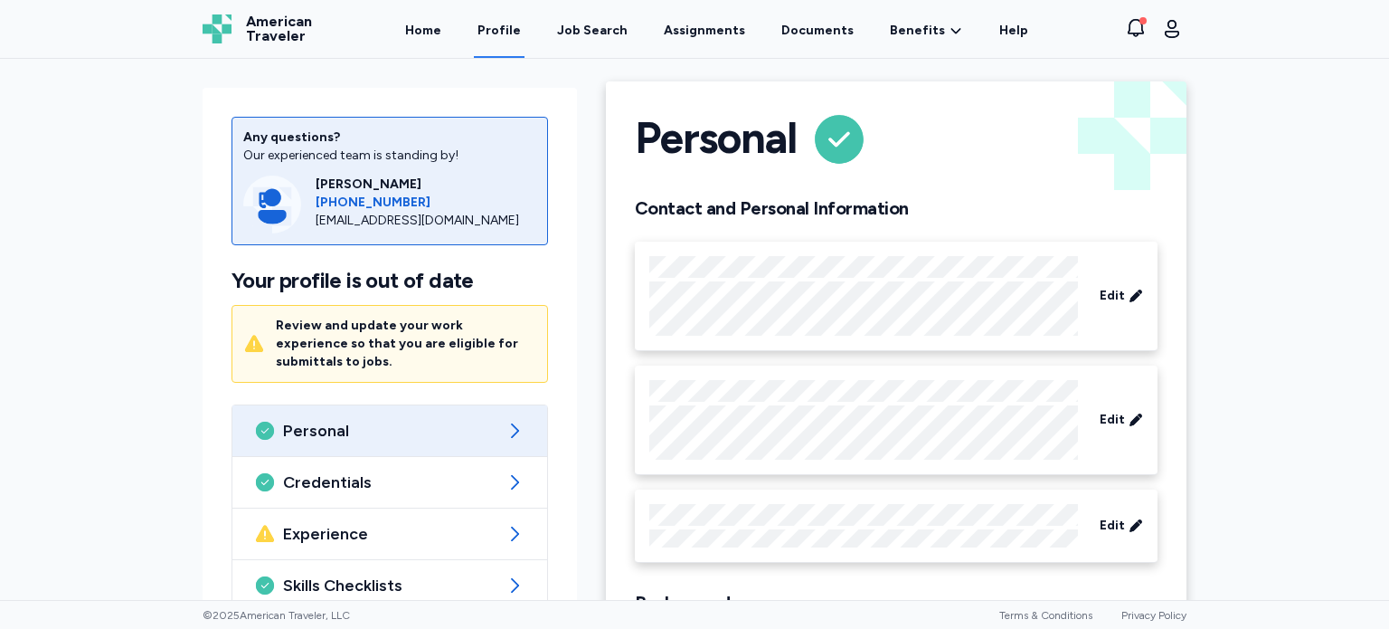
scroll to position [0, 0]
